Goal: Navigation & Orientation: Find specific page/section

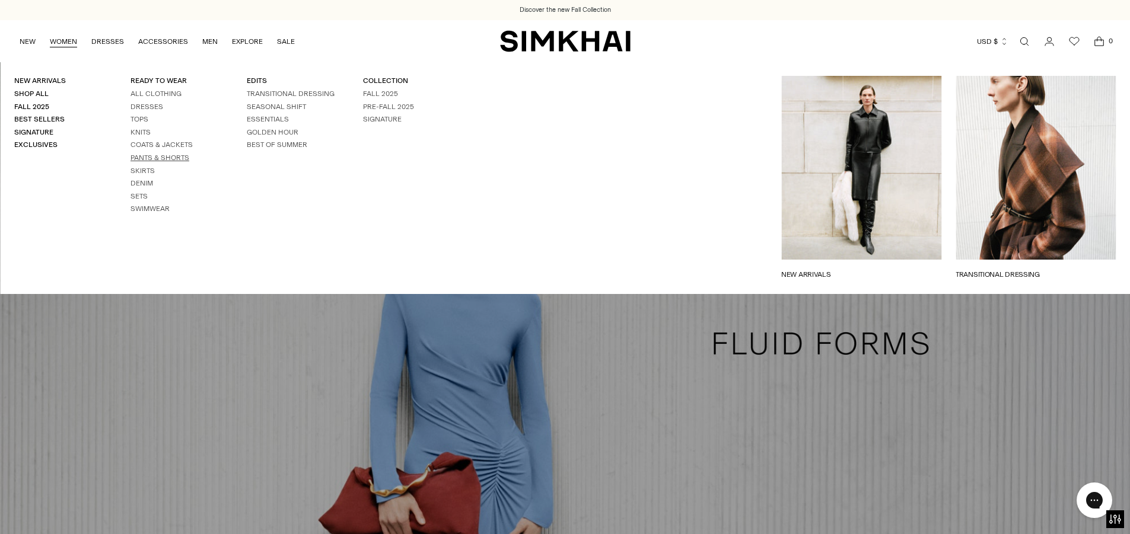
click at [151, 156] on link "Pants & Shorts" at bounding box center [160, 158] width 59 height 8
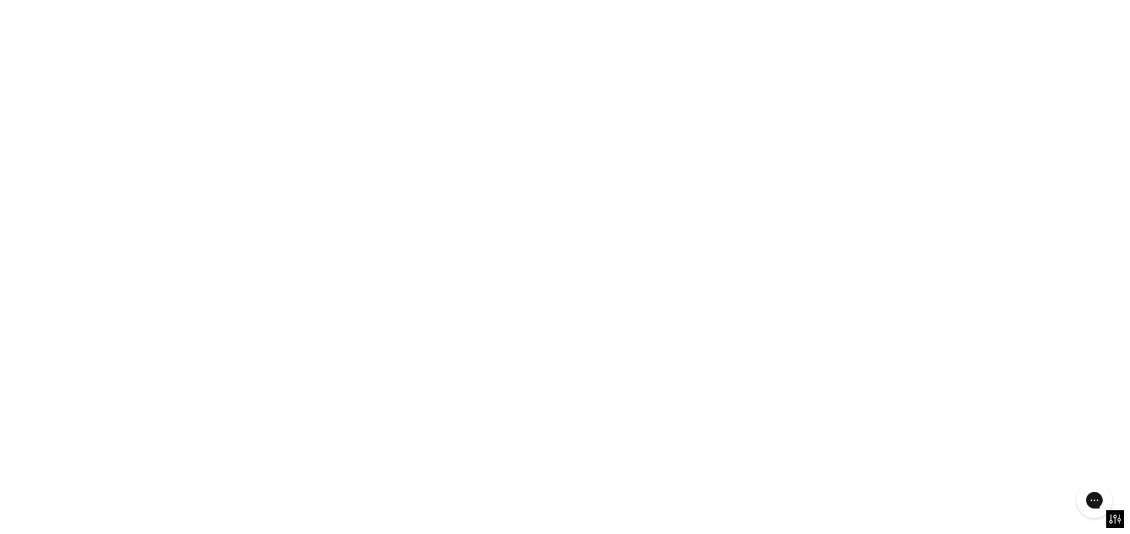
click at [151, 156] on link "Pants & Shorts" at bounding box center [160, 158] width 59 height 8
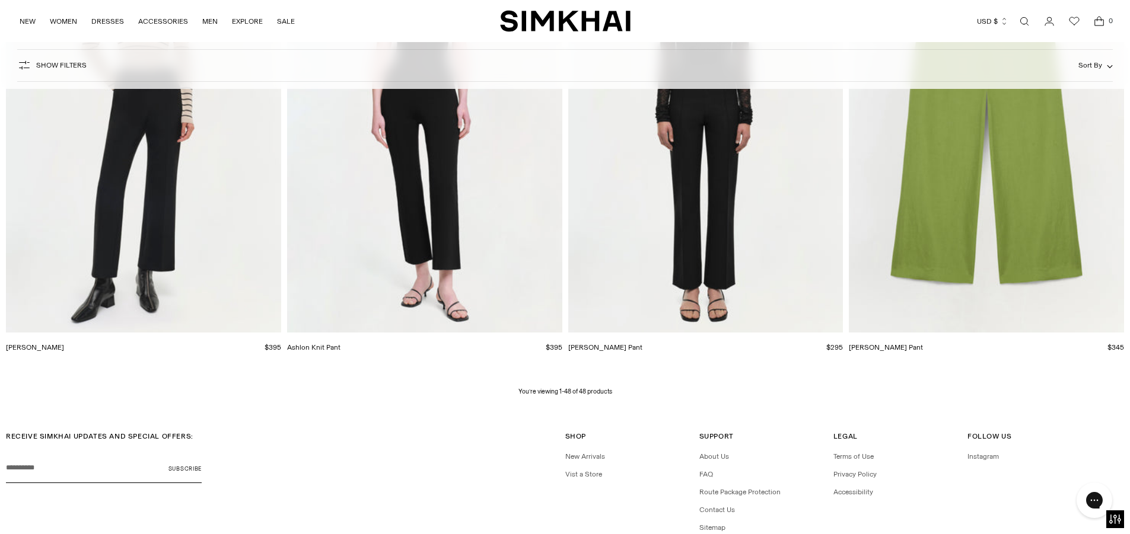
scroll to position [5517, 0]
